Goal: Use online tool/utility: Utilize a website feature to perform a specific function

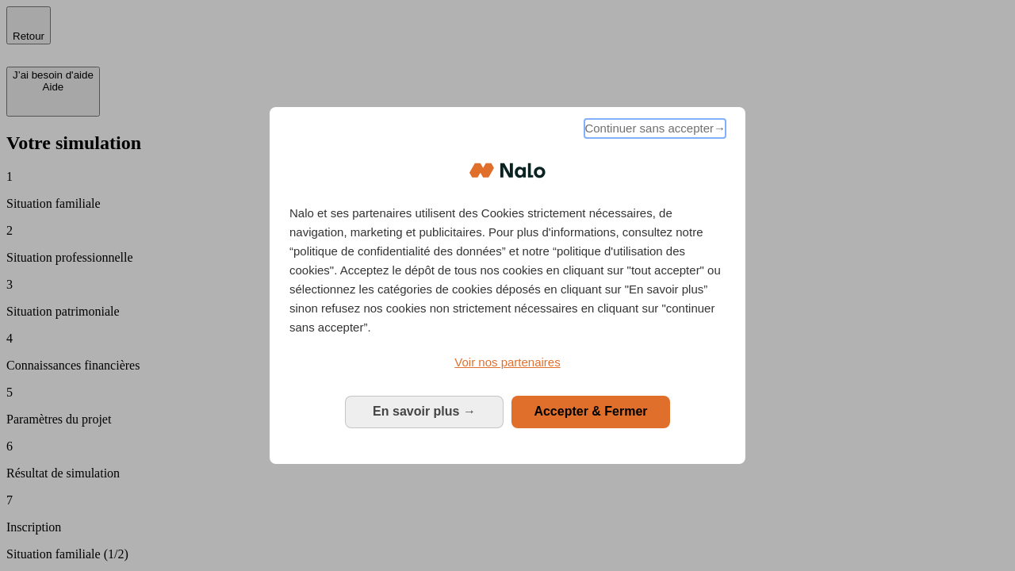
click at [654, 131] on span "Continuer sans accepter →" at bounding box center [655, 128] width 141 height 19
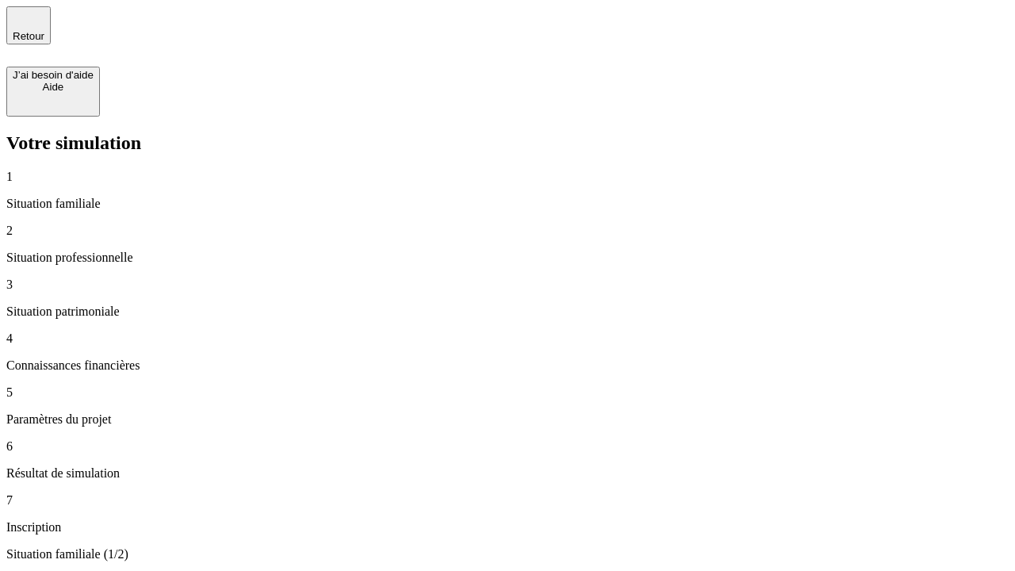
type input "30 000"
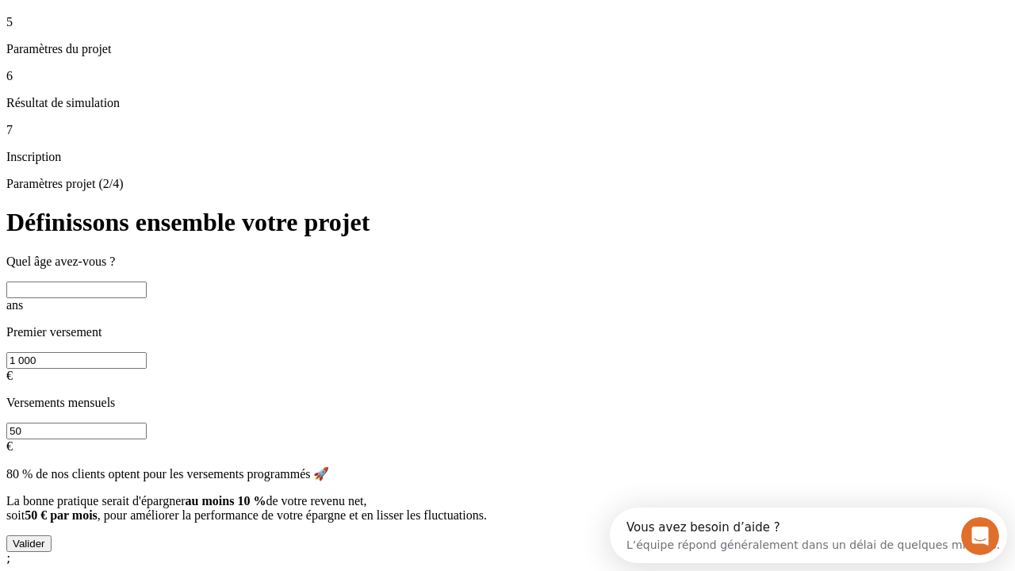
scroll to position [30, 0]
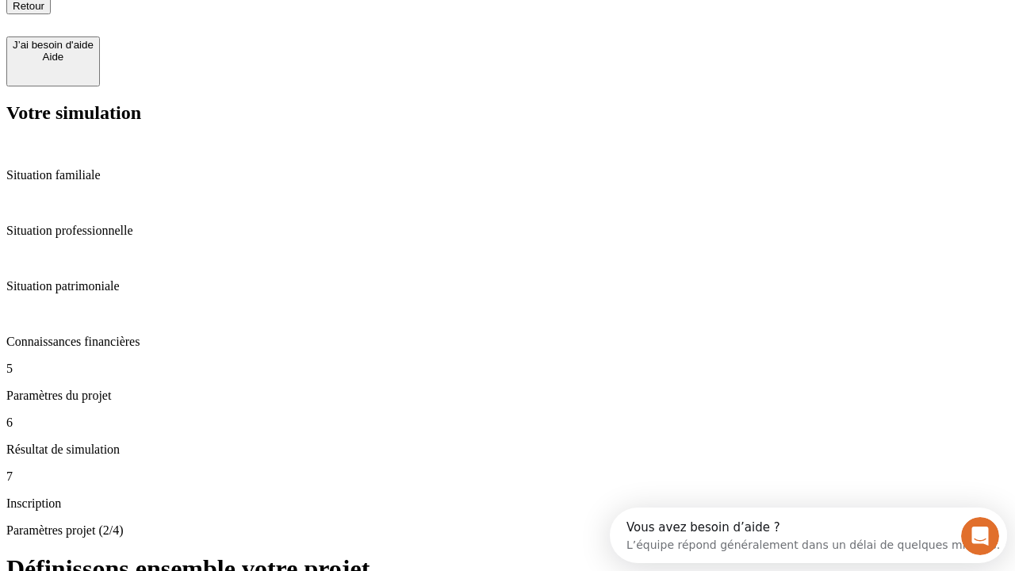
type input "25"
type input "1 000"
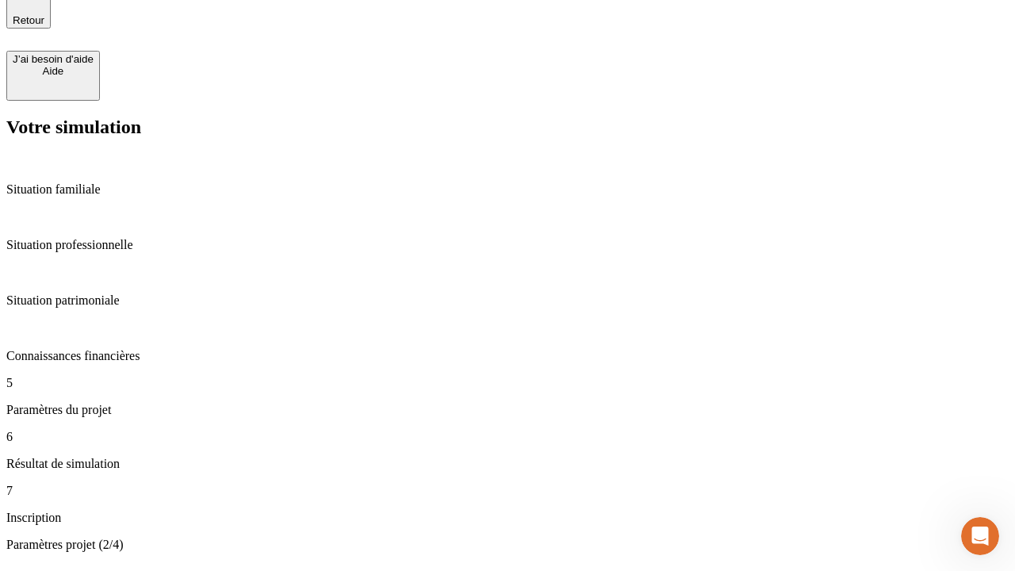
type input "640"
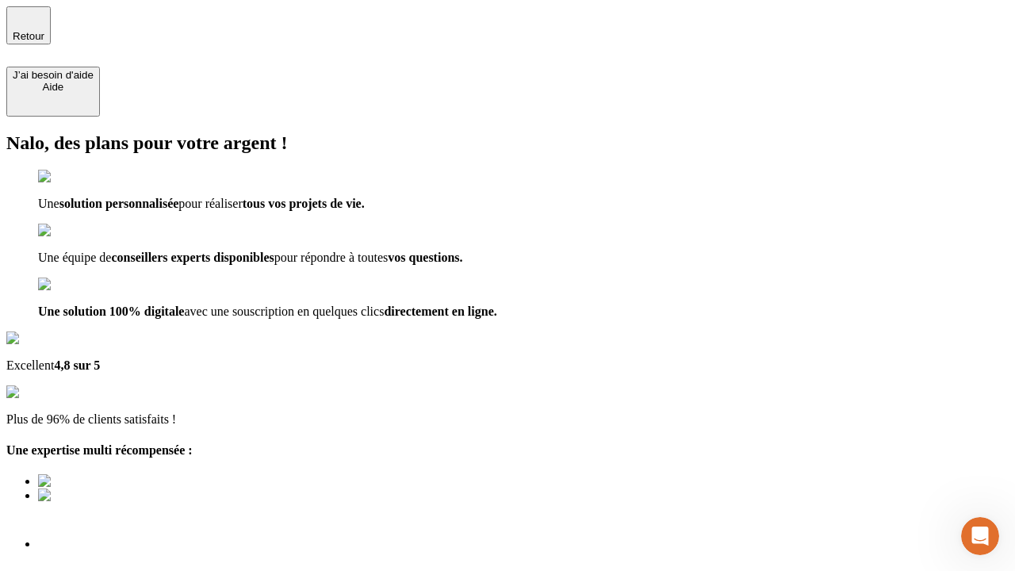
scroll to position [11, 0]
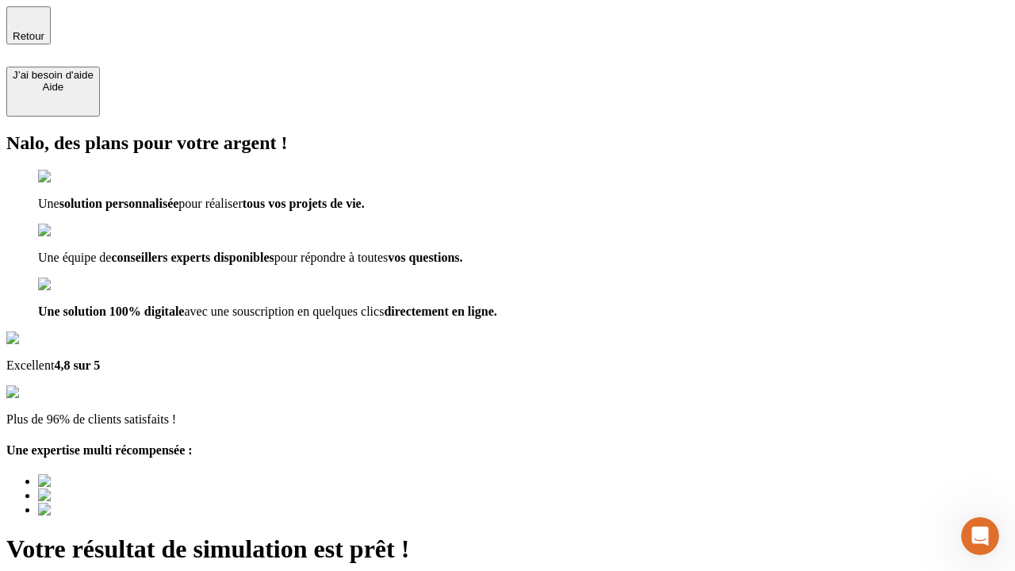
type input "[EMAIL_ADDRESS][PERSON_NAME][DOMAIN_NAME]"
